Goal: Information Seeking & Learning: Learn about a topic

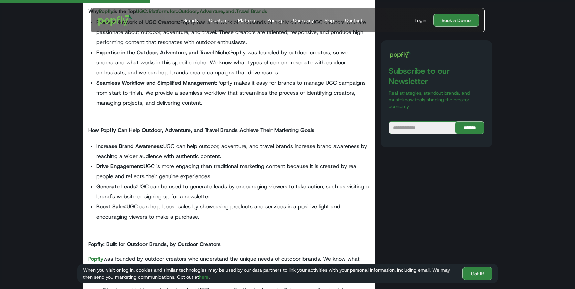
scroll to position [197, 0]
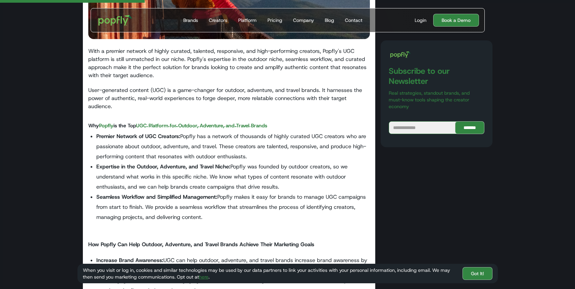
click at [217, 21] on div "Creators" at bounding box center [218, 20] width 19 height 7
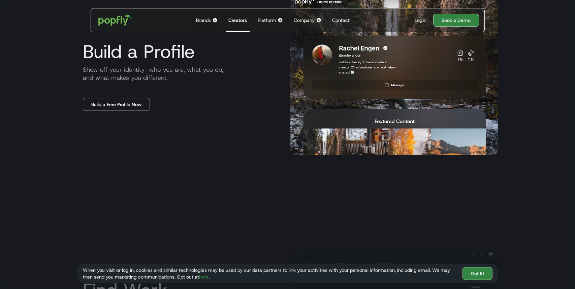
scroll to position [395, 0]
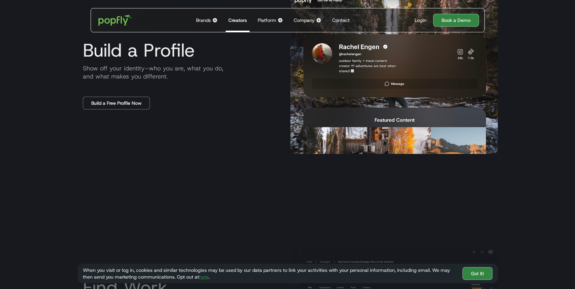
click at [200, 18] on div "Brands" at bounding box center [203, 20] width 15 height 7
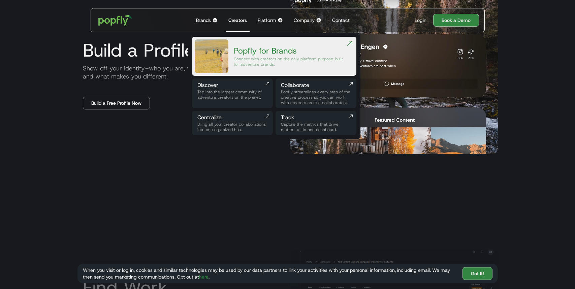
click at [220, 91] on div "Tap into the largest community of adventure creators on the planet." at bounding box center [232, 94] width 70 height 11
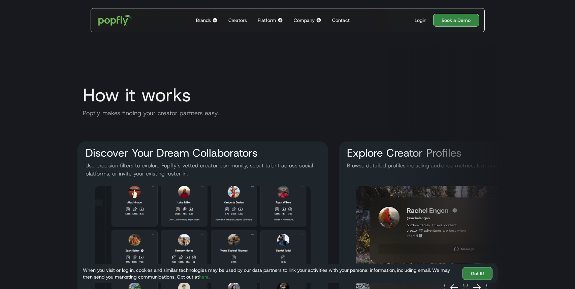
scroll to position [1139, 0]
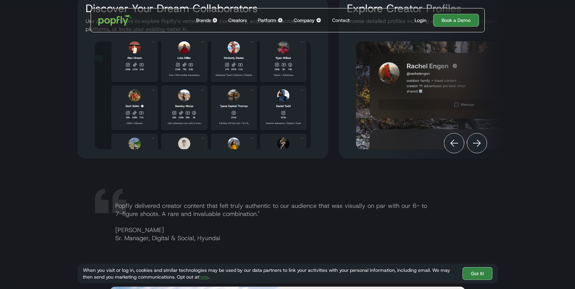
click at [269, 21] on div "Platform" at bounding box center [267, 20] width 19 height 7
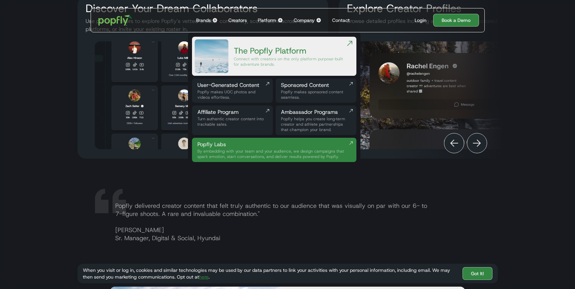
click at [246, 94] on div "Popfly makes UGC photos and videos effortless." at bounding box center [232, 94] width 70 height 11
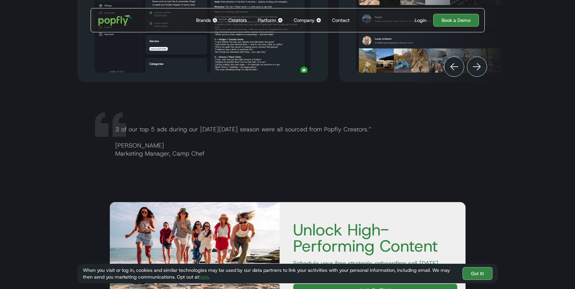
scroll to position [1136, 0]
